Goal: Book appointment/travel/reservation

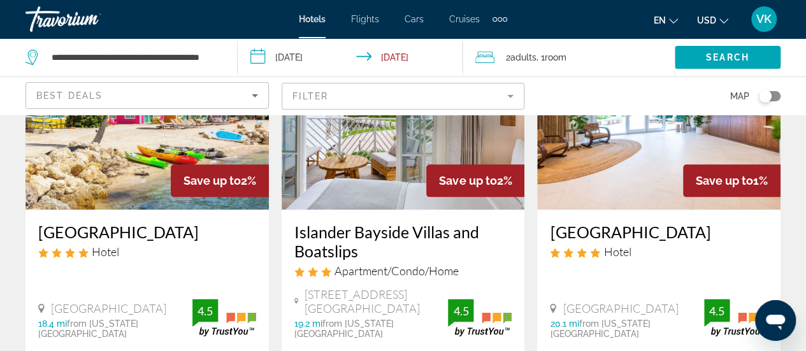
scroll to position [637, 0]
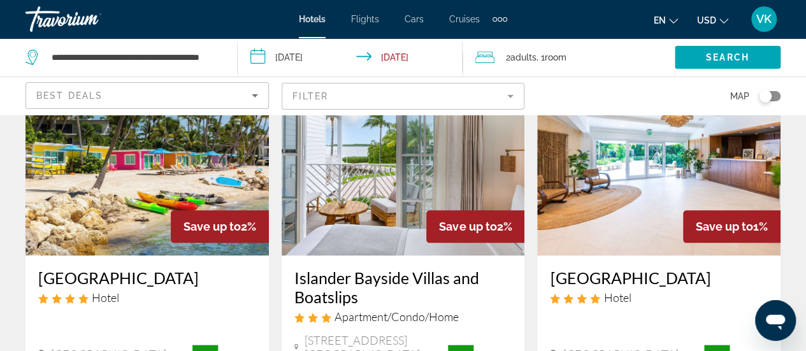
click at [281, 69] on input "**********" at bounding box center [353, 59] width 230 height 42
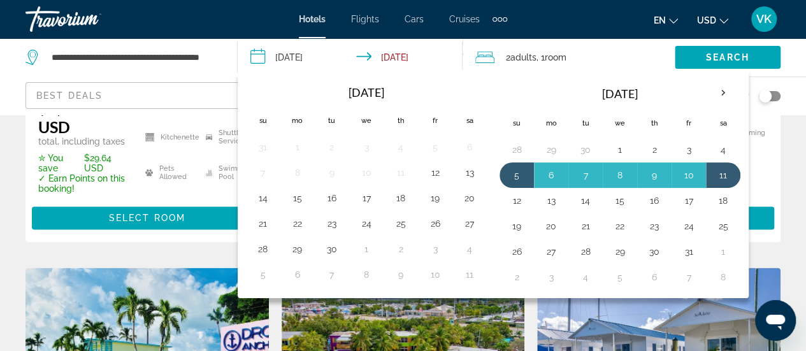
scroll to position [969, 0]
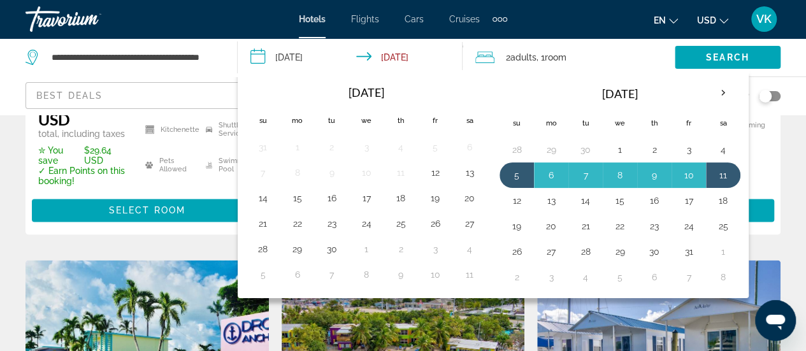
click at [424, 24] on span "Cars" at bounding box center [414, 19] width 19 height 10
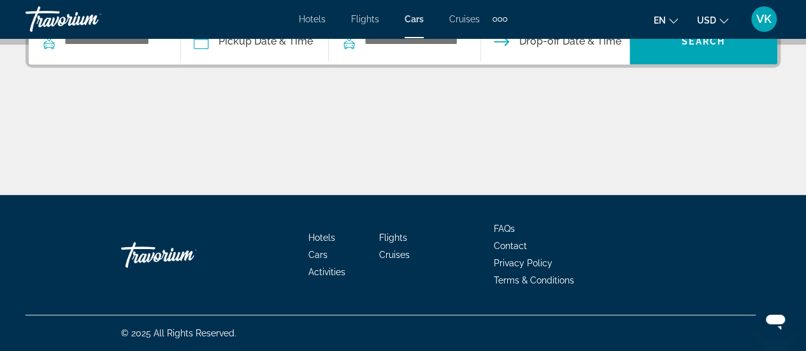
scroll to position [446, 0]
click at [143, 51] on input "Search widget" at bounding box center [115, 41] width 105 height 19
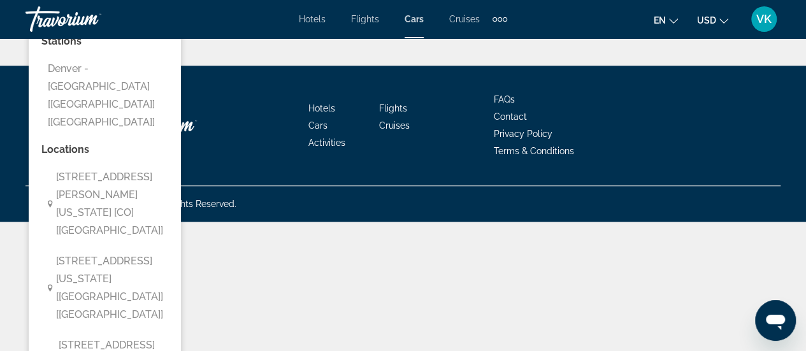
type input "**********"
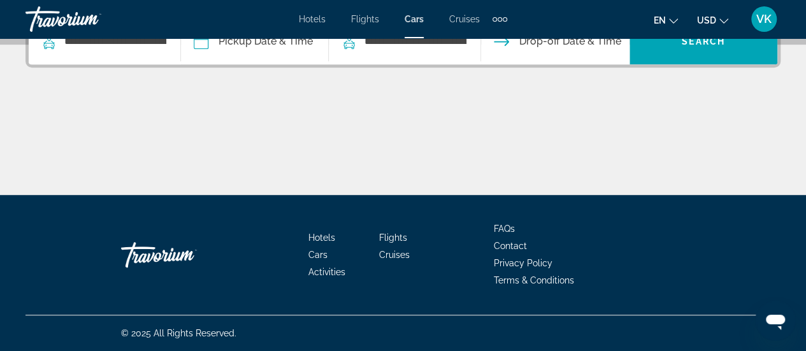
click at [316, 68] on input "Pickup date" at bounding box center [254, 43] width 153 height 50
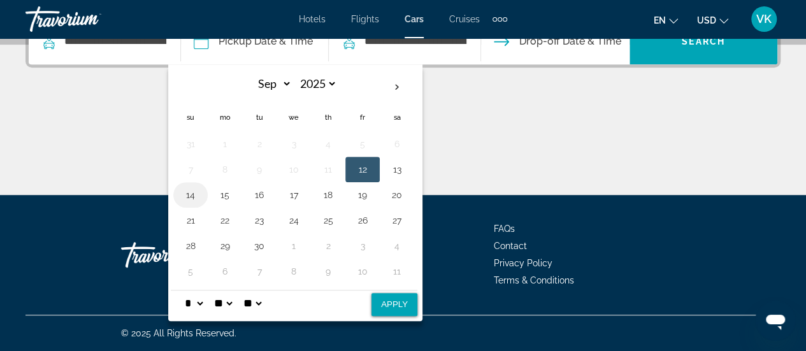
click at [201, 204] on button "14" at bounding box center [190, 195] width 20 height 18
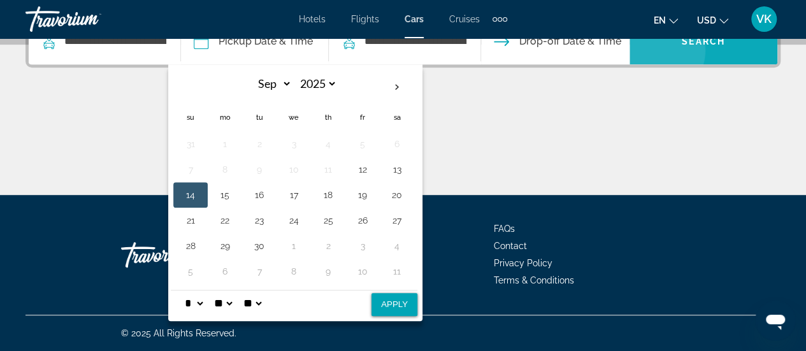
click at [725, 47] on span "Search" at bounding box center [703, 41] width 43 height 10
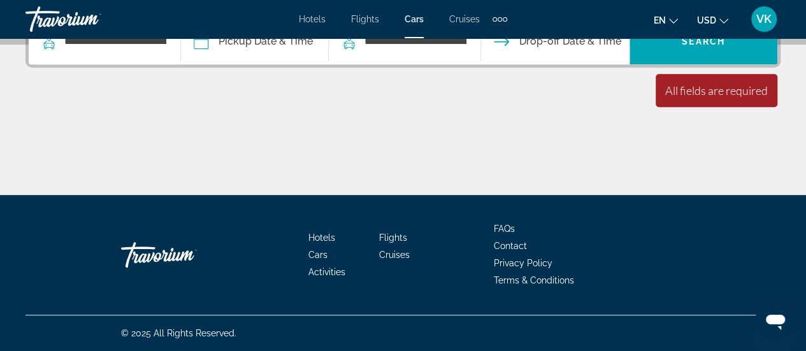
scroll to position [403, 0]
click at [331, 68] on input "Pickup date" at bounding box center [254, 43] width 153 height 50
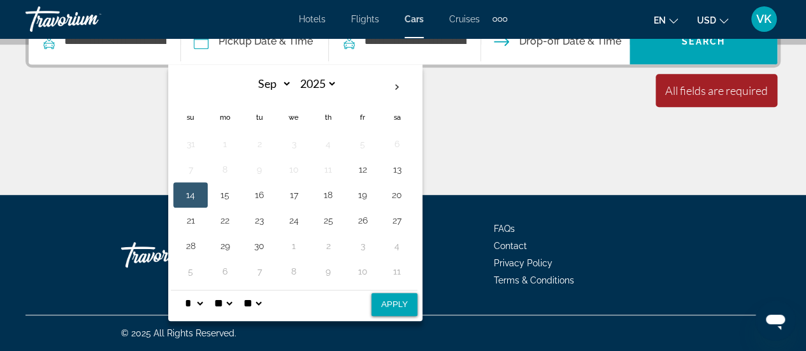
scroll to position [467, 0]
click at [201, 204] on button "14" at bounding box center [190, 195] width 20 height 18
click at [706, 195] on div "Main content" at bounding box center [402, 147] width 755 height 96
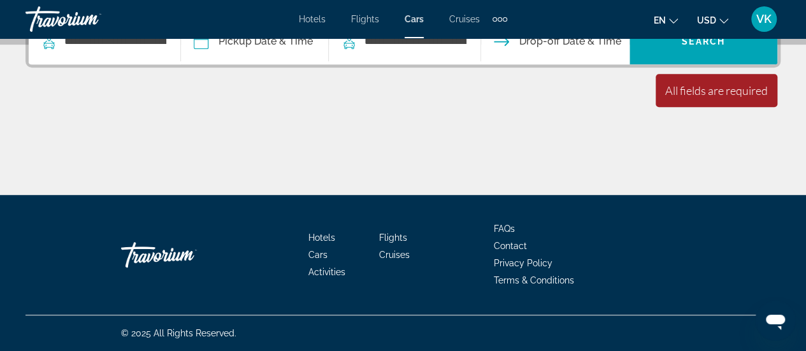
scroll to position [403, 0]
click at [692, 98] on div "All fields are required" at bounding box center [716, 91] width 103 height 14
click at [621, 50] on span "Drop-off Date & Time" at bounding box center [570, 42] width 102 height 18
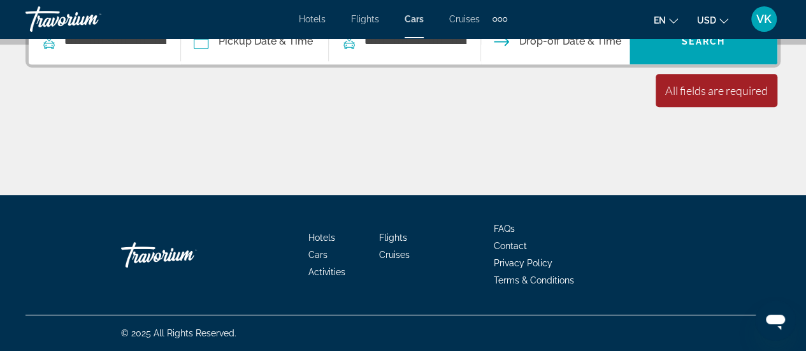
click at [621, 50] on span "Drop-off Date & Time" at bounding box center [570, 42] width 102 height 18
click at [331, 68] on input "Pickup date" at bounding box center [254, 43] width 153 height 50
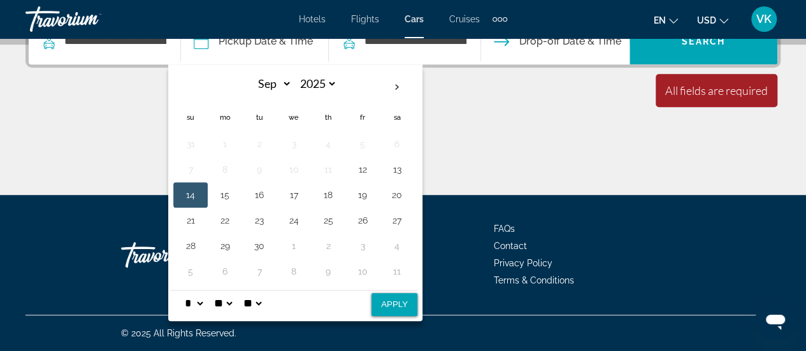
click at [201, 204] on button "14" at bounding box center [190, 195] width 20 height 18
click at [373, 204] on button "19" at bounding box center [363, 195] width 20 height 18
click at [201, 204] on button "14" at bounding box center [190, 195] width 20 height 18
click at [373, 204] on button "19" at bounding box center [363, 195] width 20 height 18
click at [201, 204] on button "14" at bounding box center [190, 195] width 20 height 18
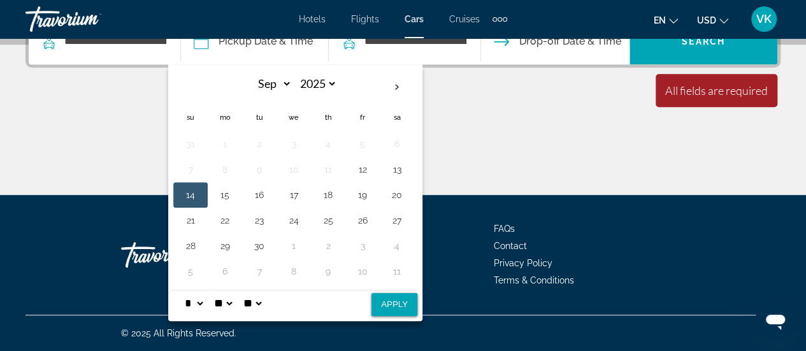
click at [621, 64] on button "Drop-off Date & Time" at bounding box center [557, 41] width 127 height 46
click at [338, 204] on button "18" at bounding box center [328, 195] width 20 height 18
click at [665, 98] on div "All fields are required" at bounding box center [716, 91] width 103 height 14
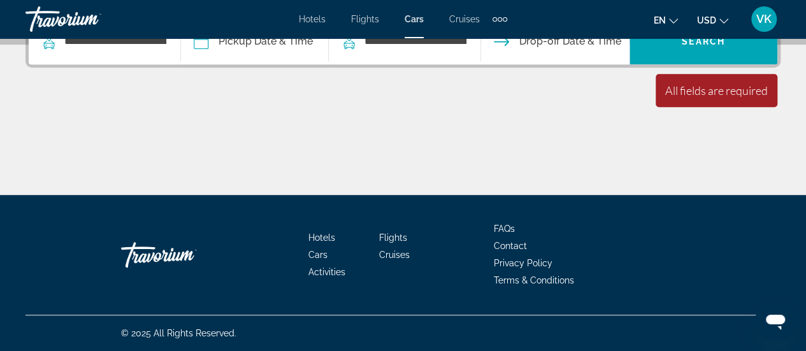
click at [670, 98] on div "All fields are required" at bounding box center [716, 91] width 103 height 14
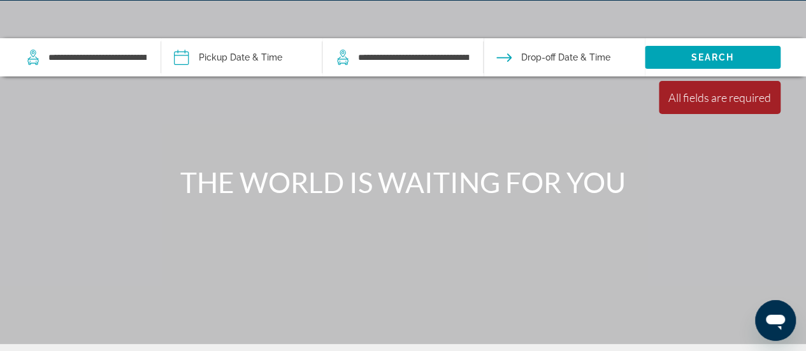
scroll to position [0, 0]
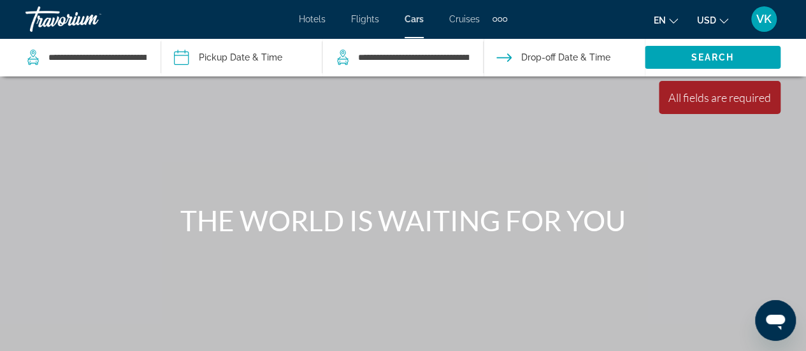
click at [480, 24] on span "Cruises" at bounding box center [464, 19] width 31 height 10
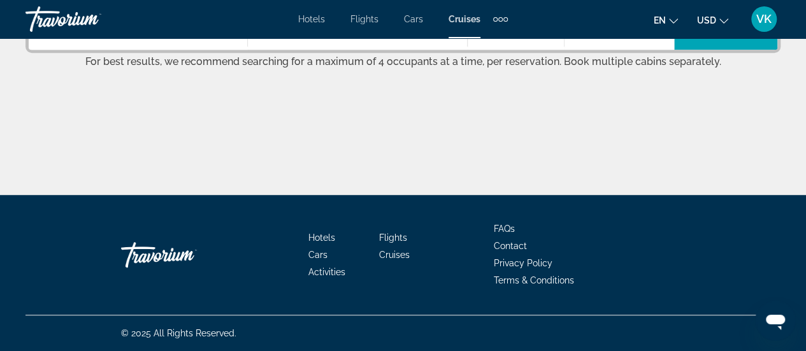
scroll to position [446, 0]
click at [57, 34] on icon "Search widget" at bounding box center [48, 26] width 15 height 15
click at [119, 36] on input "Search widget" at bounding box center [150, 26] width 168 height 19
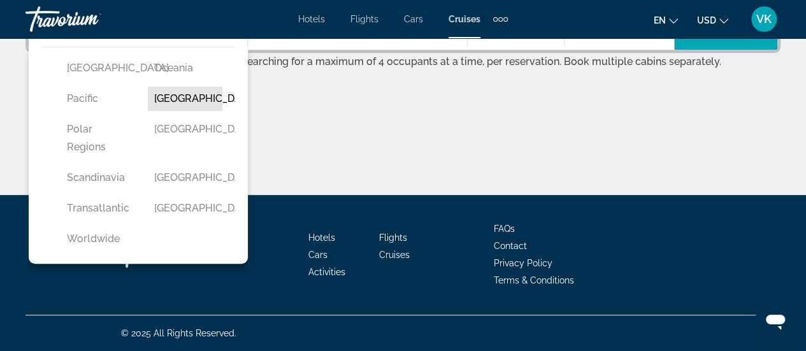
scroll to position [892, 0]
click at [191, 111] on button "[GEOGRAPHIC_DATA]" at bounding box center [185, 99] width 75 height 24
type input "**********"
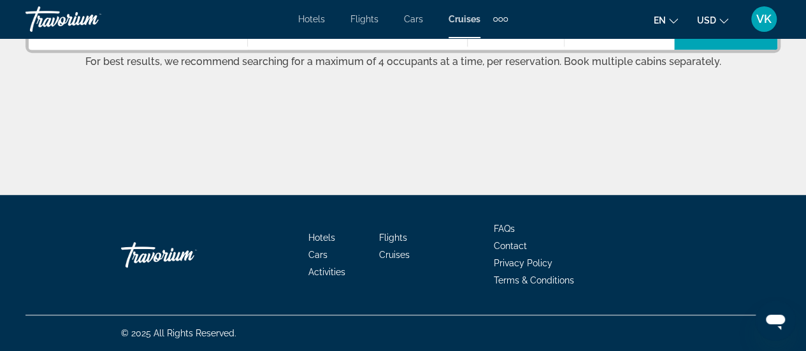
click at [307, 36] on span "Date" at bounding box center [297, 27] width 22 height 18
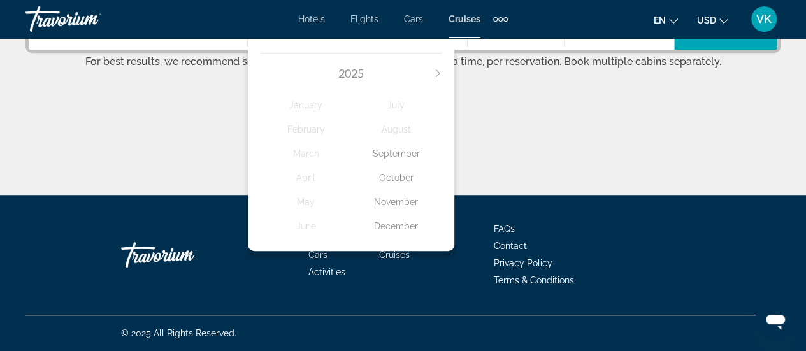
scroll to position [595, 0]
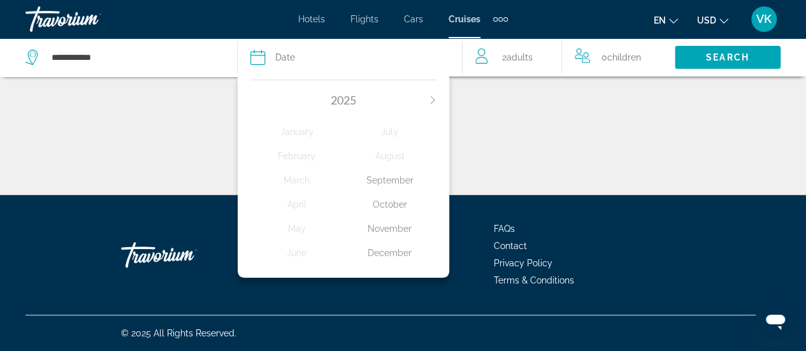
click at [382, 240] on div "November" at bounding box center [390, 228] width 93 height 23
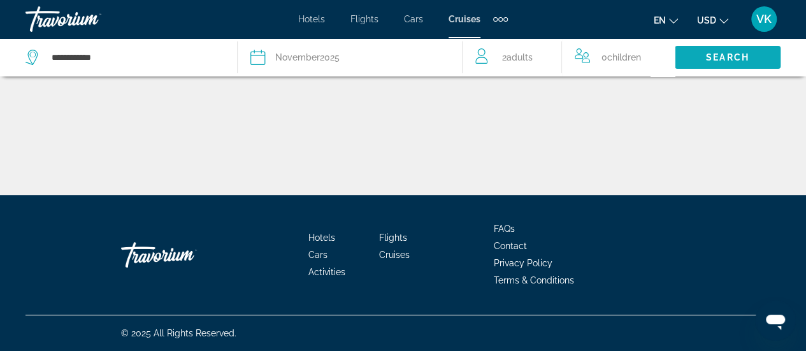
click at [706, 62] on span "Search" at bounding box center [727, 57] width 43 height 10
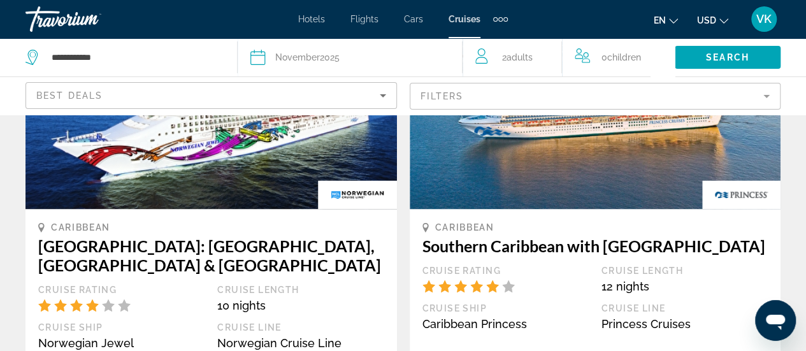
scroll to position [446, 0]
